Goal: Contribute content: Contribute content

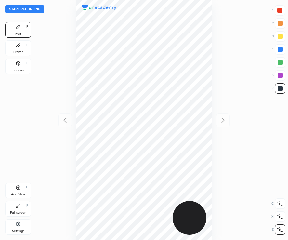
scroll to position [240, 183]
click at [278, 12] on div at bounding box center [279, 10] width 5 height 5
click at [33, 10] on button "Start recording" at bounding box center [24, 9] width 39 height 8
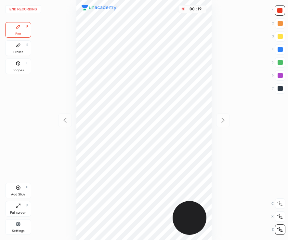
click at [278, 92] on div at bounding box center [280, 88] width 10 height 10
click at [19, 186] on icon at bounding box center [18, 187] width 5 height 5
click at [18, 192] on div "Add Slide" at bounding box center [18, 193] width 14 height 3
click at [278, 12] on div at bounding box center [279, 10] width 5 height 5
click at [19, 67] on div "Shapes L" at bounding box center [18, 66] width 26 height 16
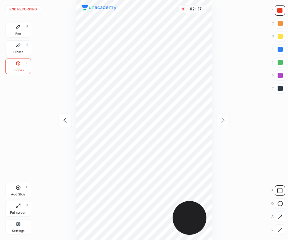
click at [25, 10] on button "End recording" at bounding box center [23, 9] width 36 height 8
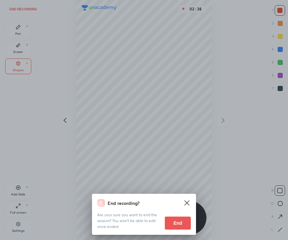
click at [182, 224] on button "End" at bounding box center [178, 222] width 26 height 13
